Goal: Check status: Check status

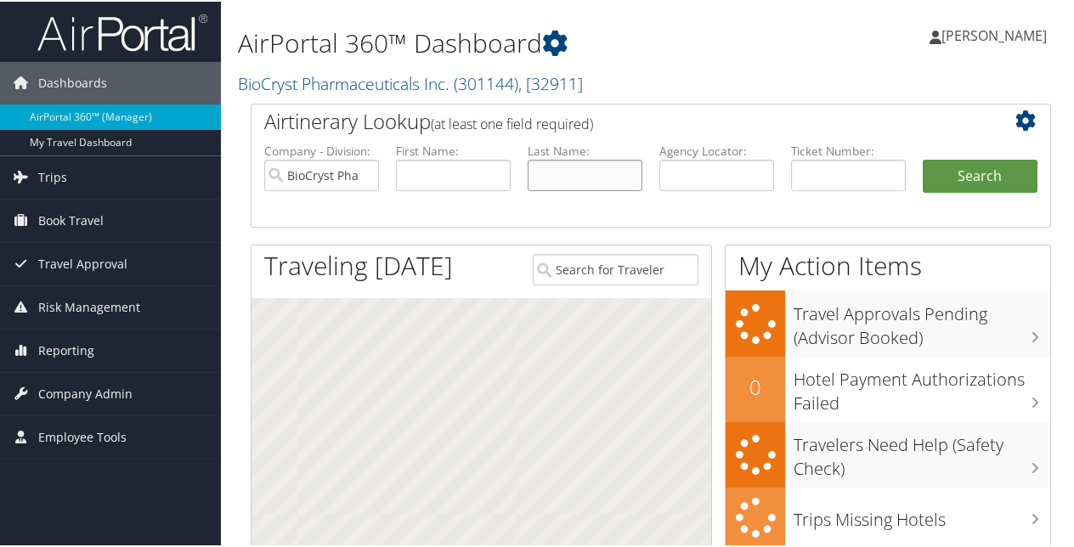
click at [553, 175] on input "text" at bounding box center [585, 173] width 115 height 31
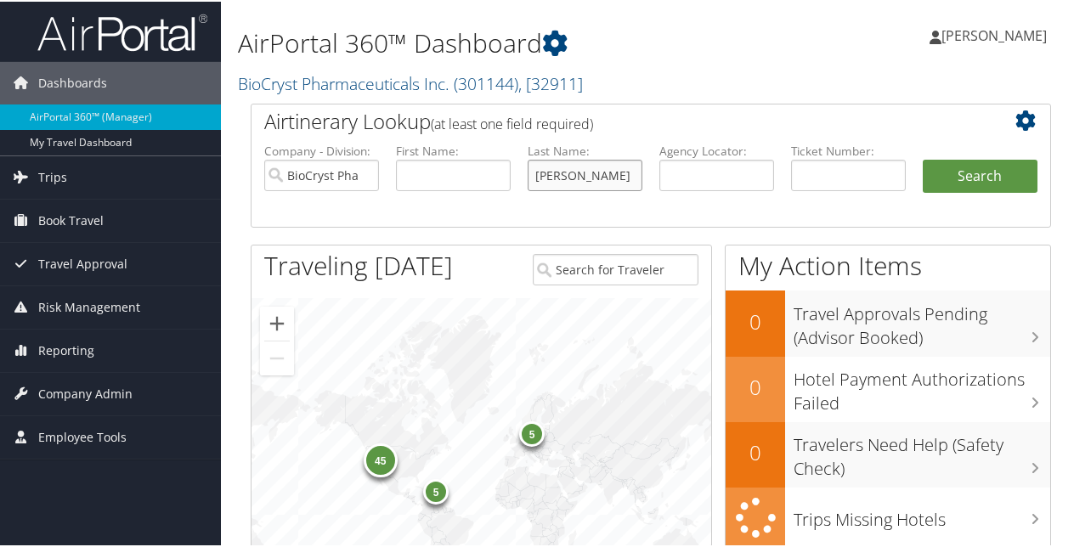
type input "sivamurthy"
type input "krupa"
click at [988, 173] on button "Search" at bounding box center [980, 175] width 115 height 34
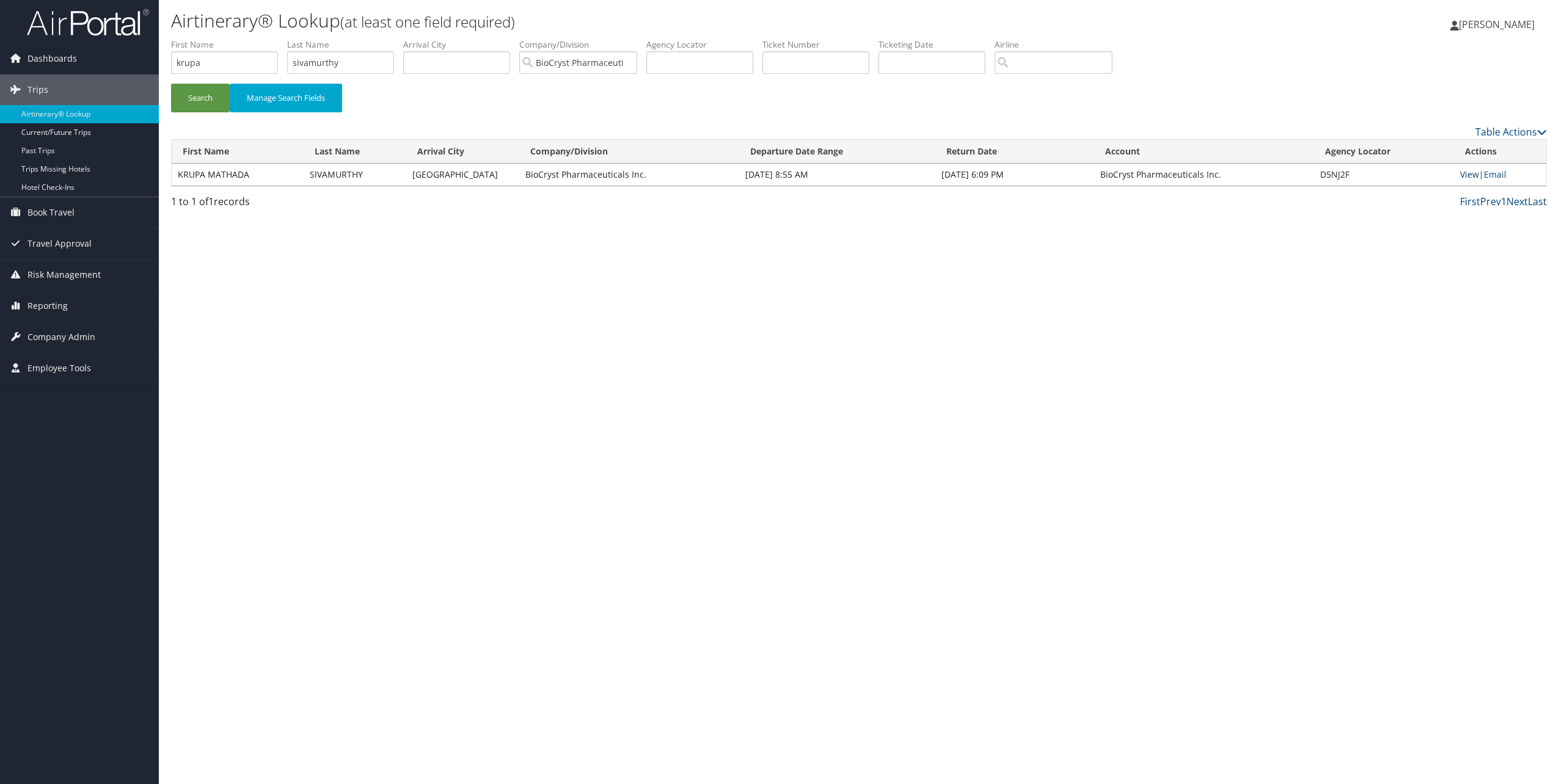
click at [776, 177] on link "View" at bounding box center [1469, 175] width 19 height 11
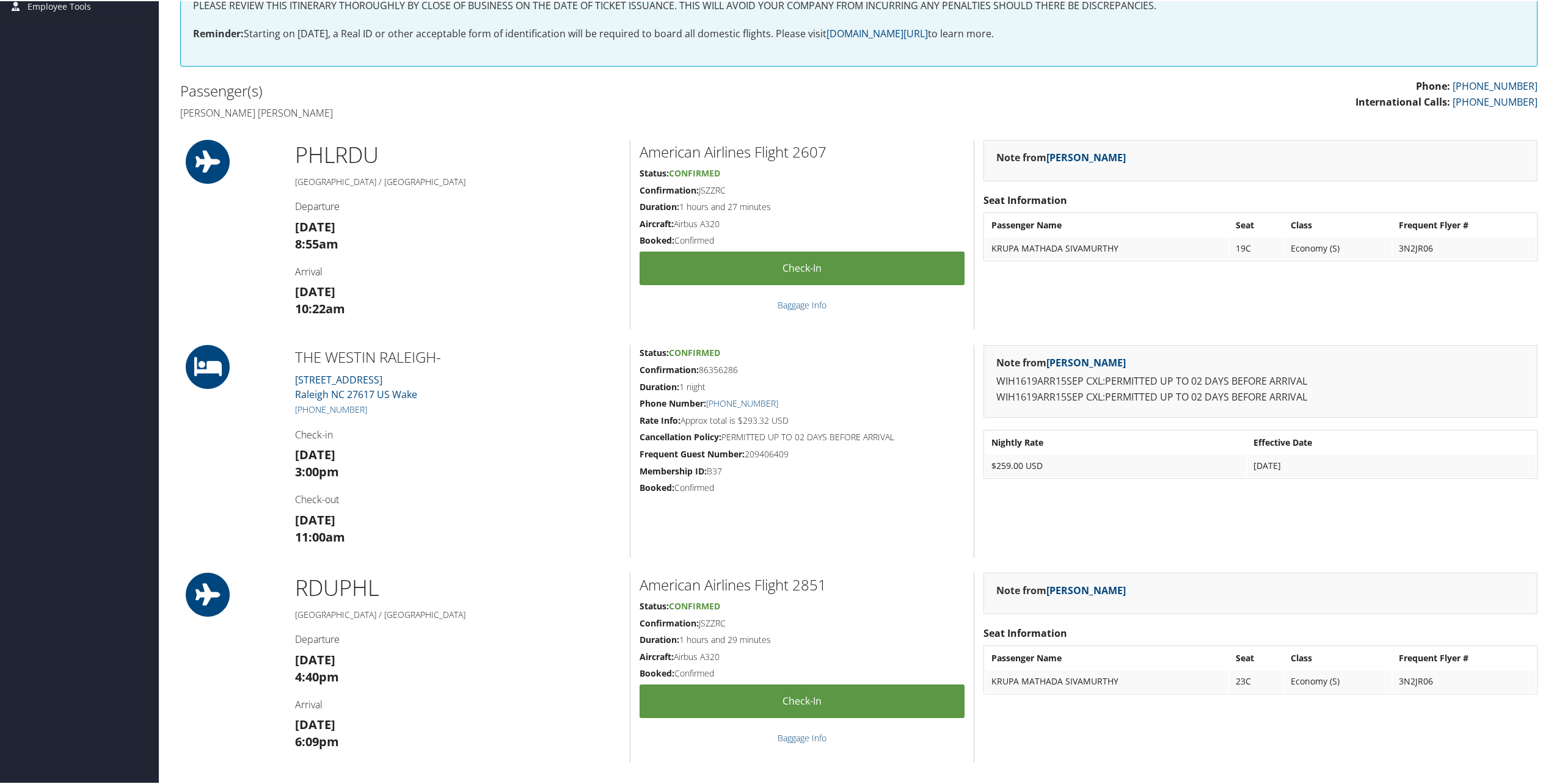
scroll to position [122, 0]
